Goal: Find specific page/section: Find specific page/section

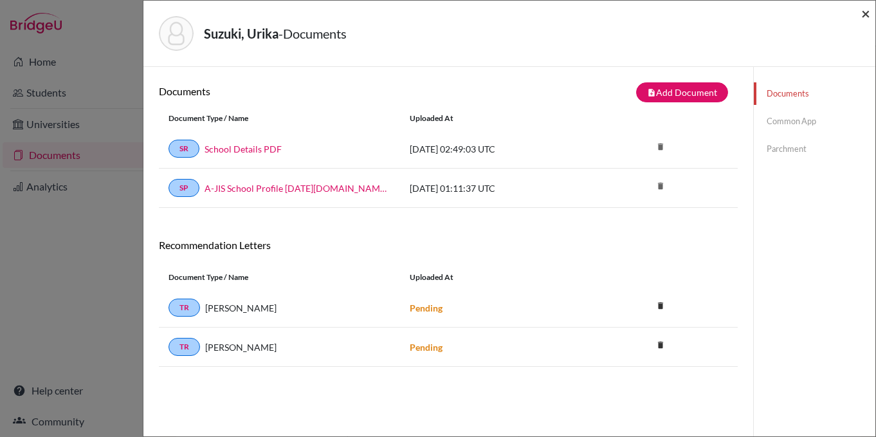
click at [867, 12] on span "×" at bounding box center [865, 13] width 9 height 19
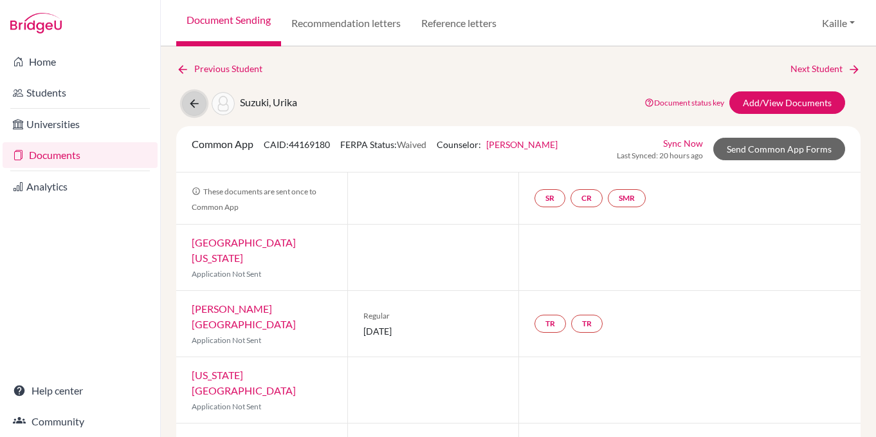
click at [196, 106] on icon at bounding box center [194, 103] width 13 height 13
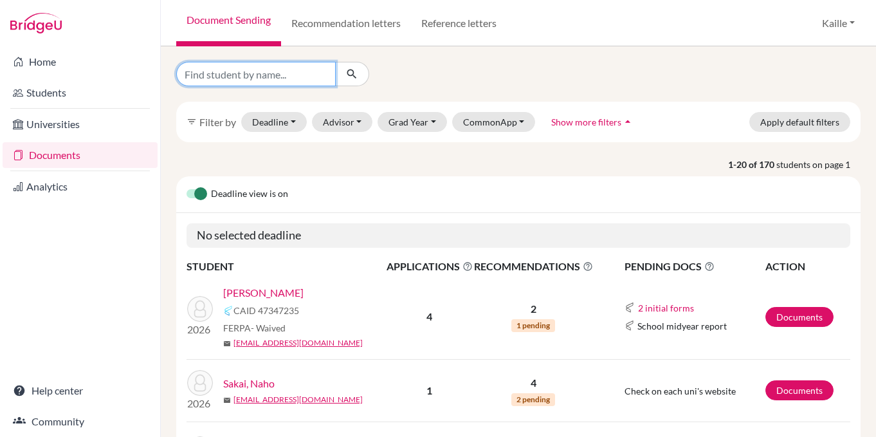
click at [300, 66] on input "Find student by name..." at bounding box center [255, 74] width 159 height 24
type input "yeva"
click button "submit" at bounding box center [352, 74] width 34 height 24
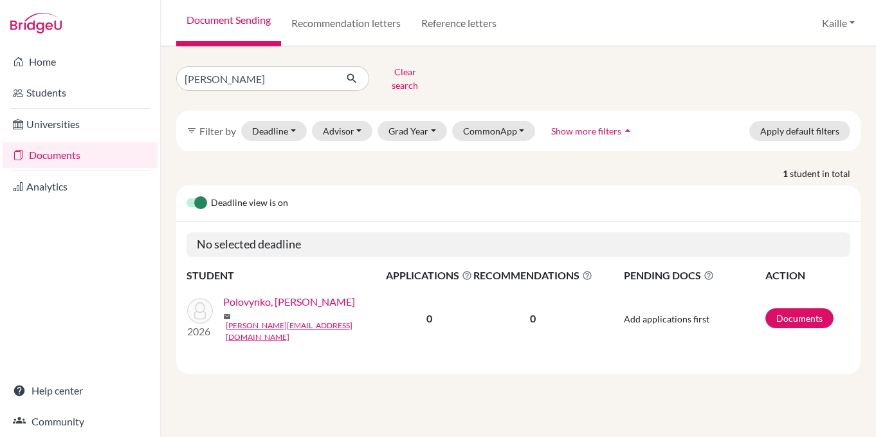
click at [273, 296] on link "Polovynko, [PERSON_NAME]" at bounding box center [289, 301] width 132 height 15
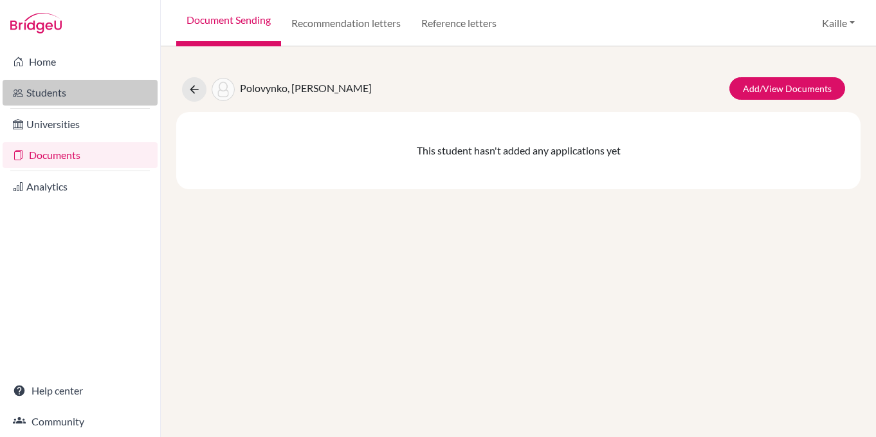
click at [96, 91] on link "Students" at bounding box center [80, 93] width 155 height 26
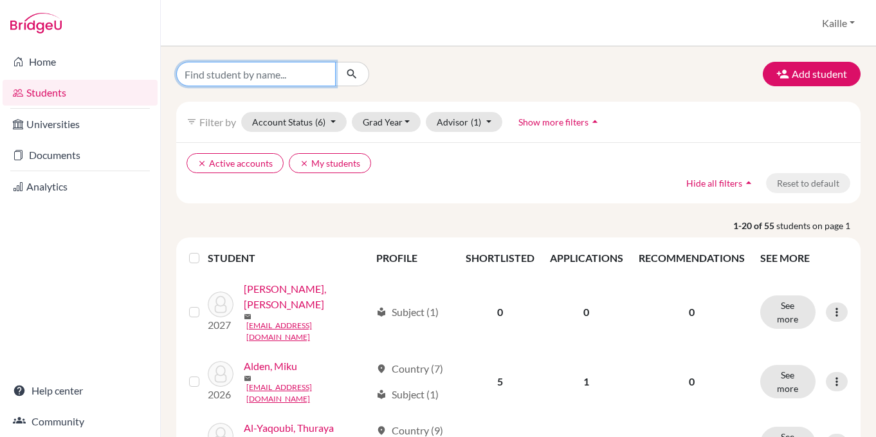
click at [290, 73] on input "Find student by name..." at bounding box center [255, 74] width 159 height 24
type input "yeva"
click button "submit" at bounding box center [352, 74] width 34 height 24
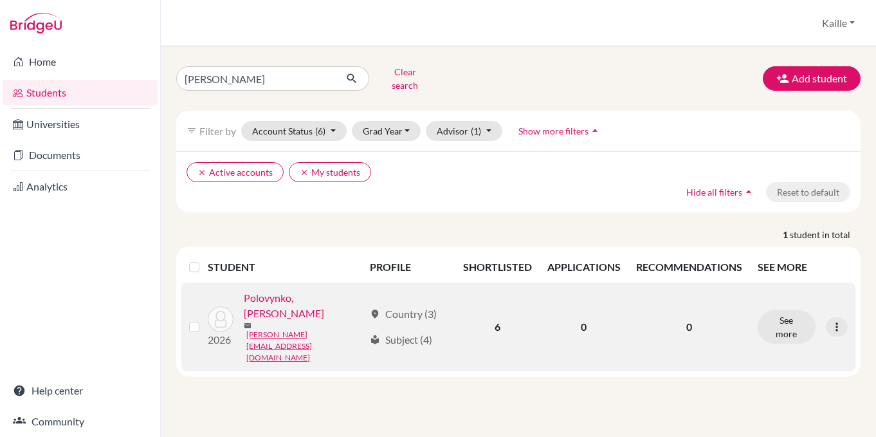
click at [260, 321] on link "Polovynko, [PERSON_NAME]" at bounding box center [304, 305] width 120 height 31
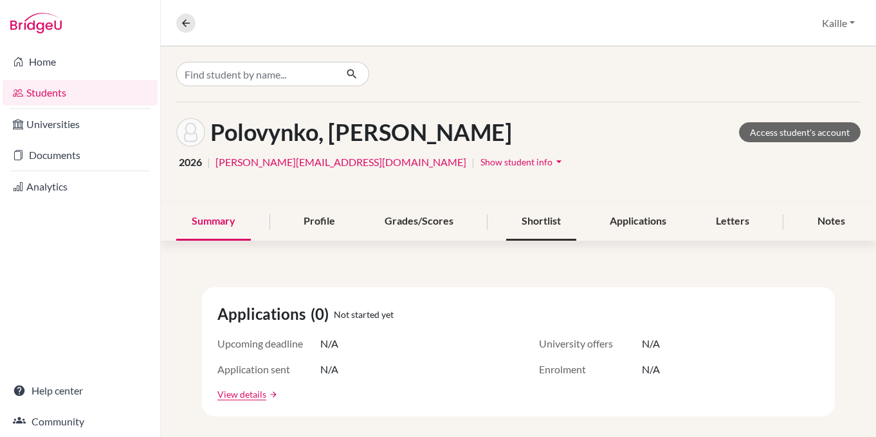
click at [514, 223] on div "Shortlist" at bounding box center [541, 222] width 70 height 38
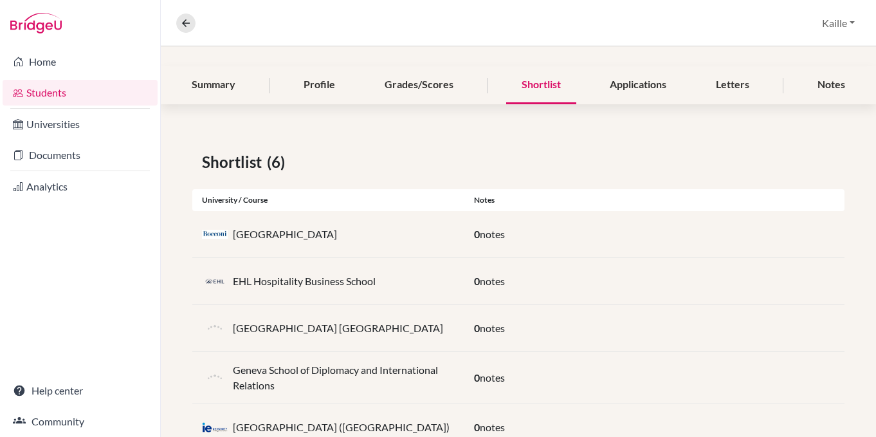
scroll to position [178, 0]
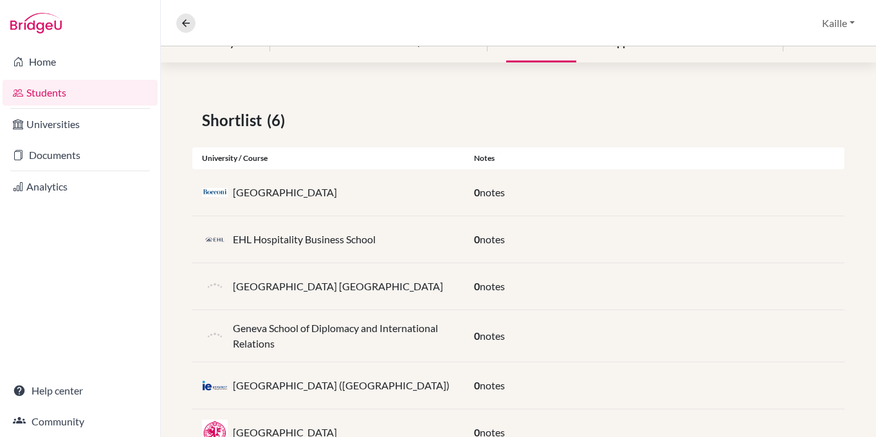
click at [353, 239] on p "EHL Hospitality Business School" at bounding box center [304, 239] width 143 height 15
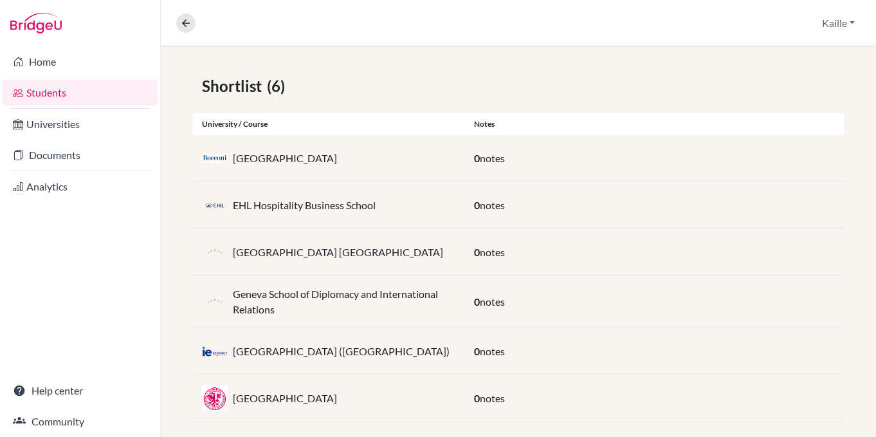
scroll to position [228, 0]
